Goal: Information Seeking & Learning: Learn about a topic

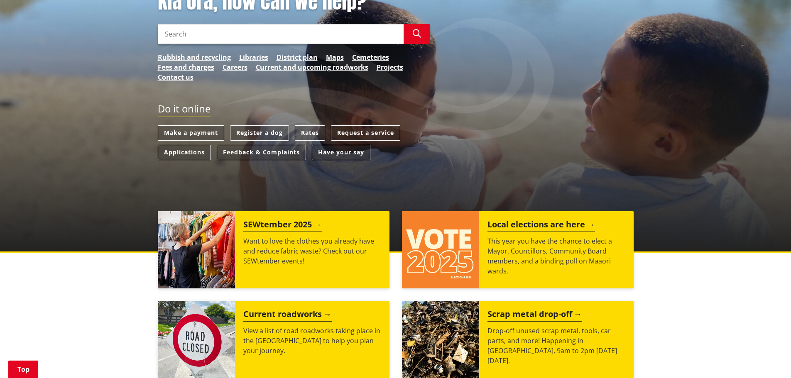
scroll to position [249, 0]
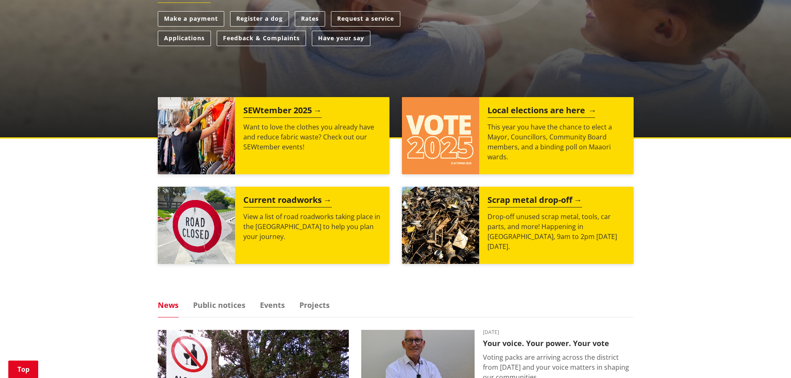
click at [542, 111] on h2 "Local elections are here" at bounding box center [542, 111] width 108 height 12
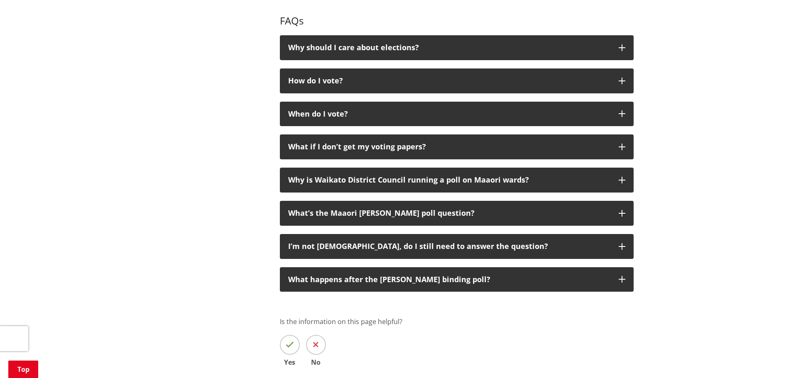
scroll to position [872, 0]
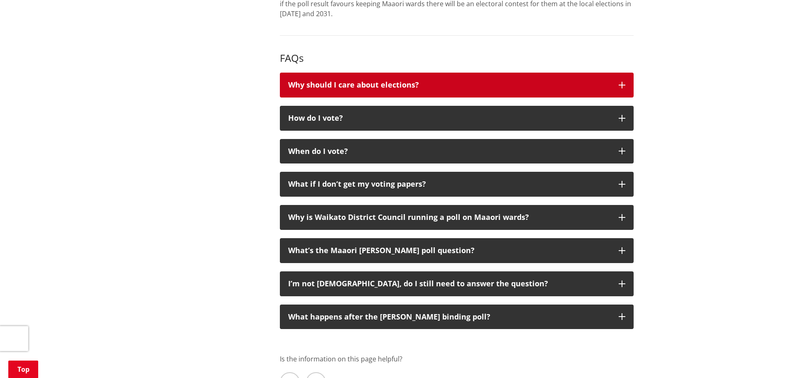
scroll to position [831, 0]
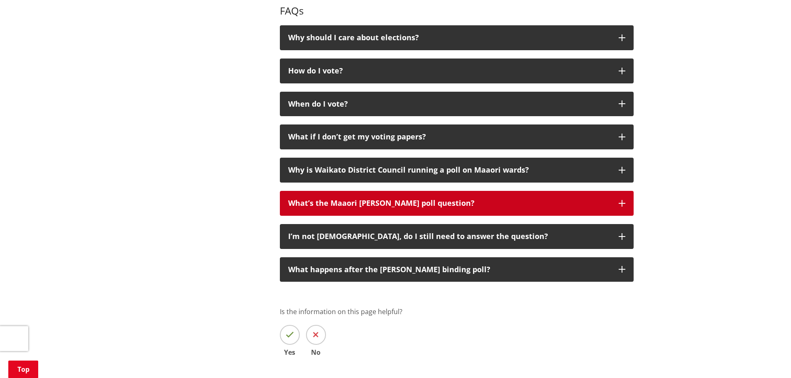
click at [353, 216] on button "What’s the Maaori ward poll question?" at bounding box center [457, 203] width 354 height 25
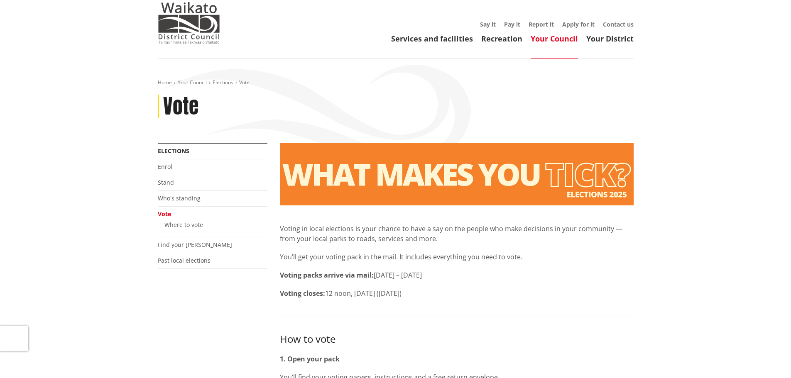
scroll to position [0, 0]
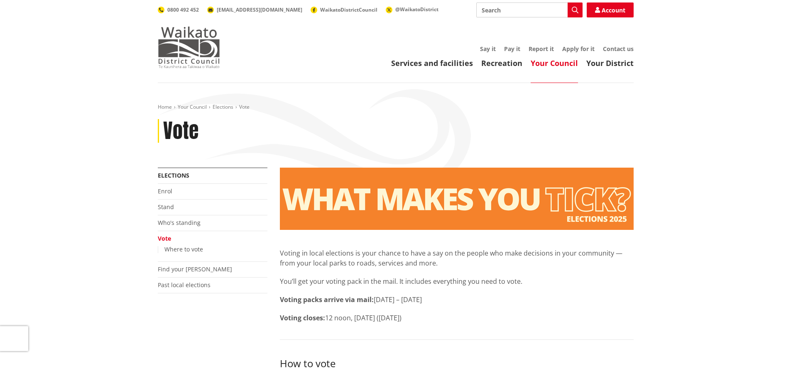
click at [213, 38] on img at bounding box center [189, 48] width 62 height 42
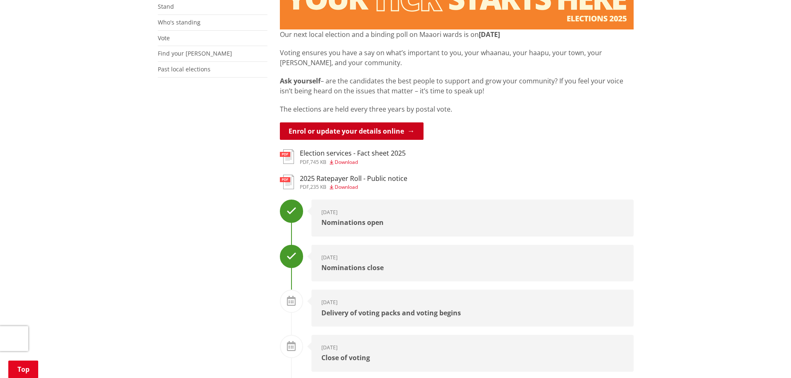
scroll to position [208, 0]
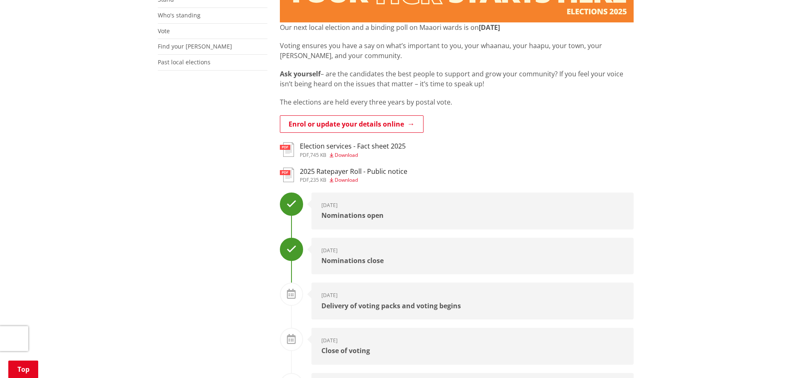
click at [358, 143] on h3 "Election services - Fact sheet 2025" at bounding box center [353, 146] width 106 height 8
